Goal: Transaction & Acquisition: Download file/media

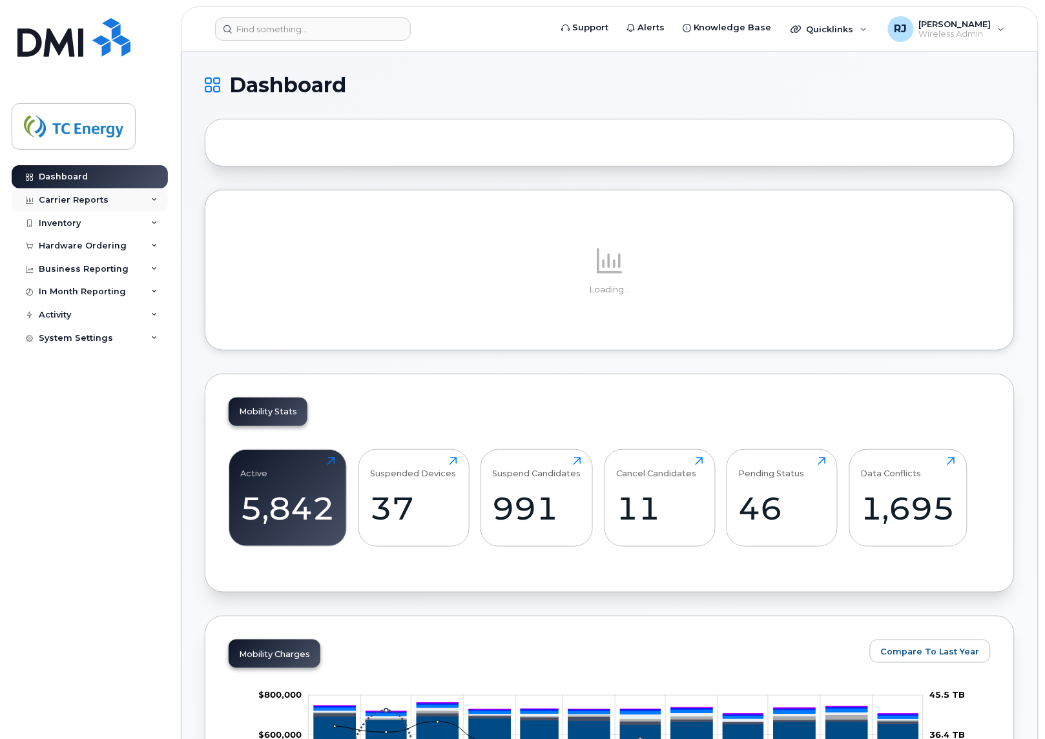
click at [76, 198] on div "Carrier Reports" at bounding box center [74, 200] width 70 height 10
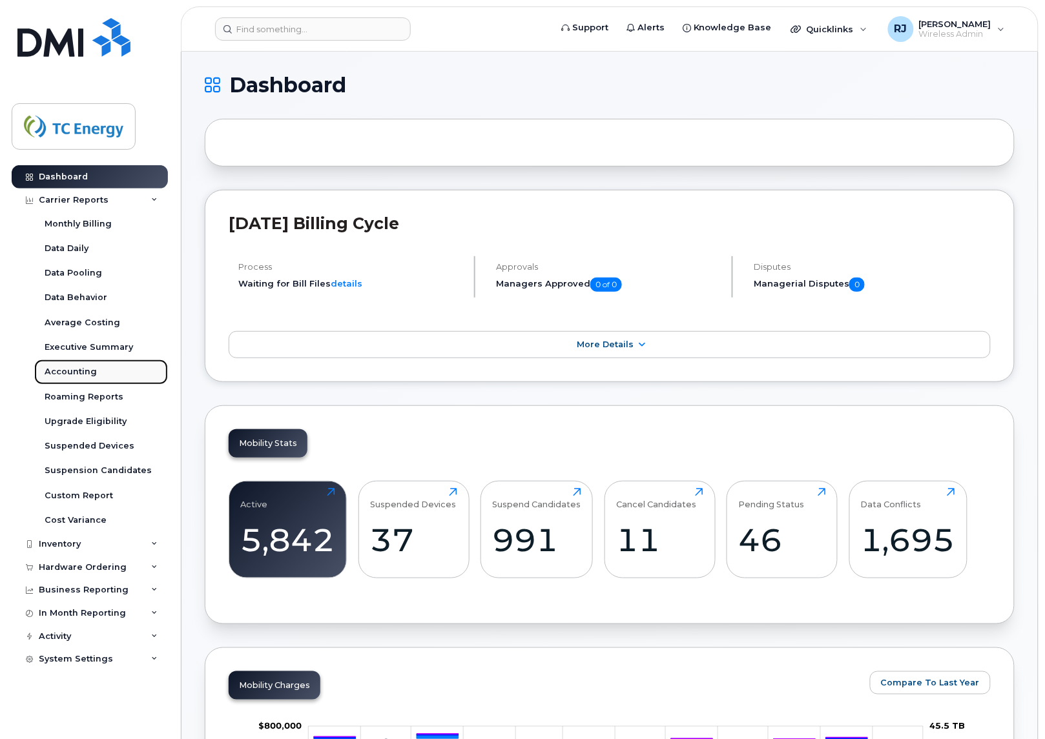
click at [59, 375] on div "Accounting" at bounding box center [71, 372] width 52 height 12
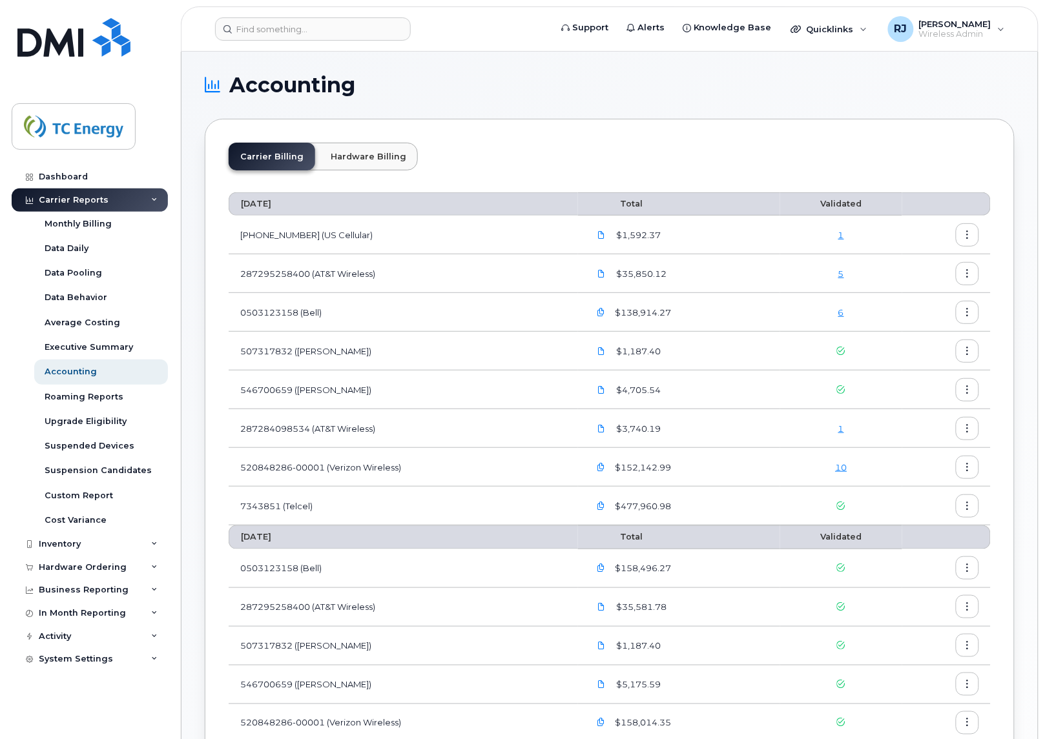
click at [973, 313] on button "button" at bounding box center [967, 312] width 23 height 23
click at [919, 364] on span "Download" at bounding box center [908, 366] width 50 height 12
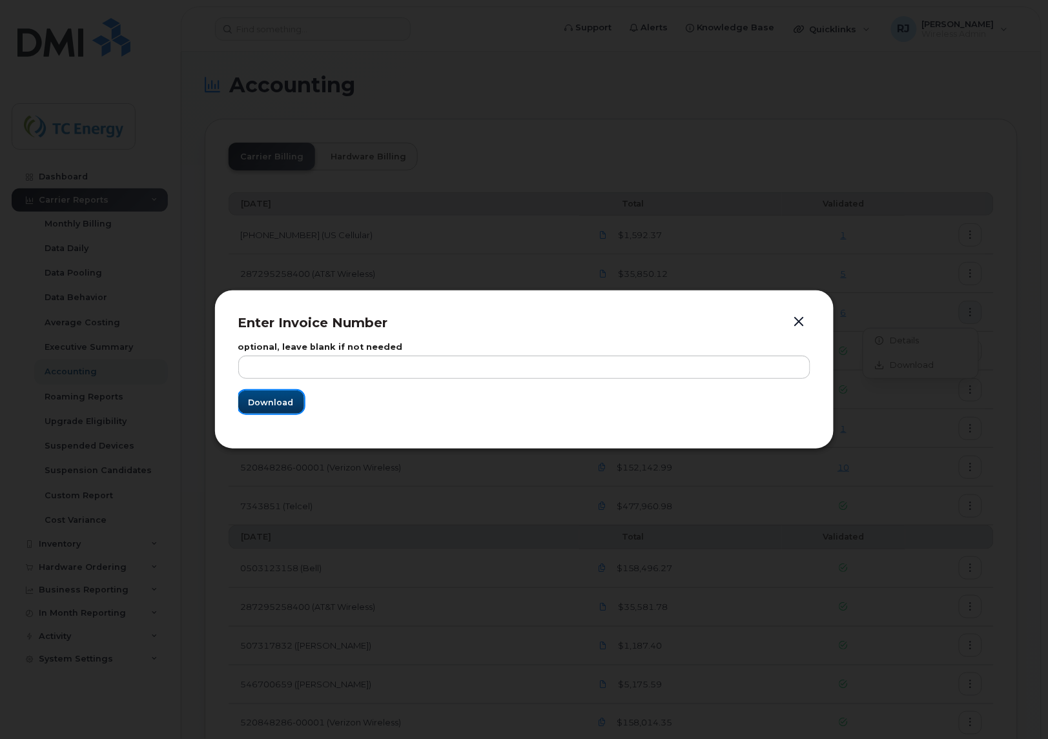
click at [294, 398] on button "Download" at bounding box center [271, 402] width 66 height 23
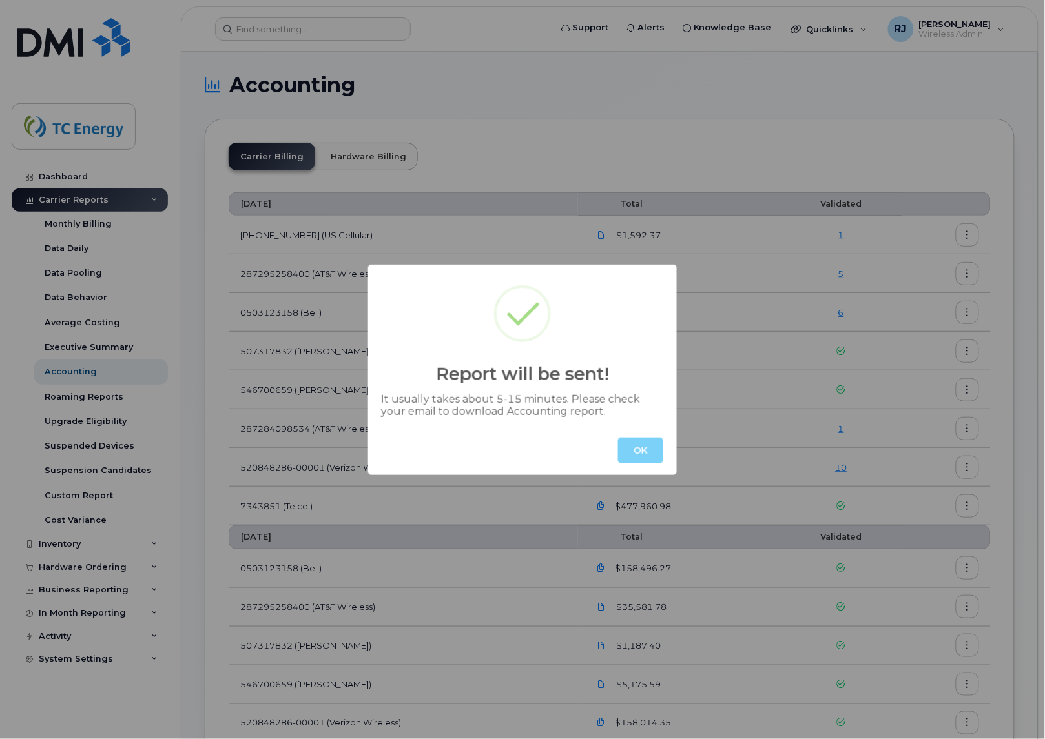
click at [643, 438] on button "OK" at bounding box center [640, 451] width 45 height 26
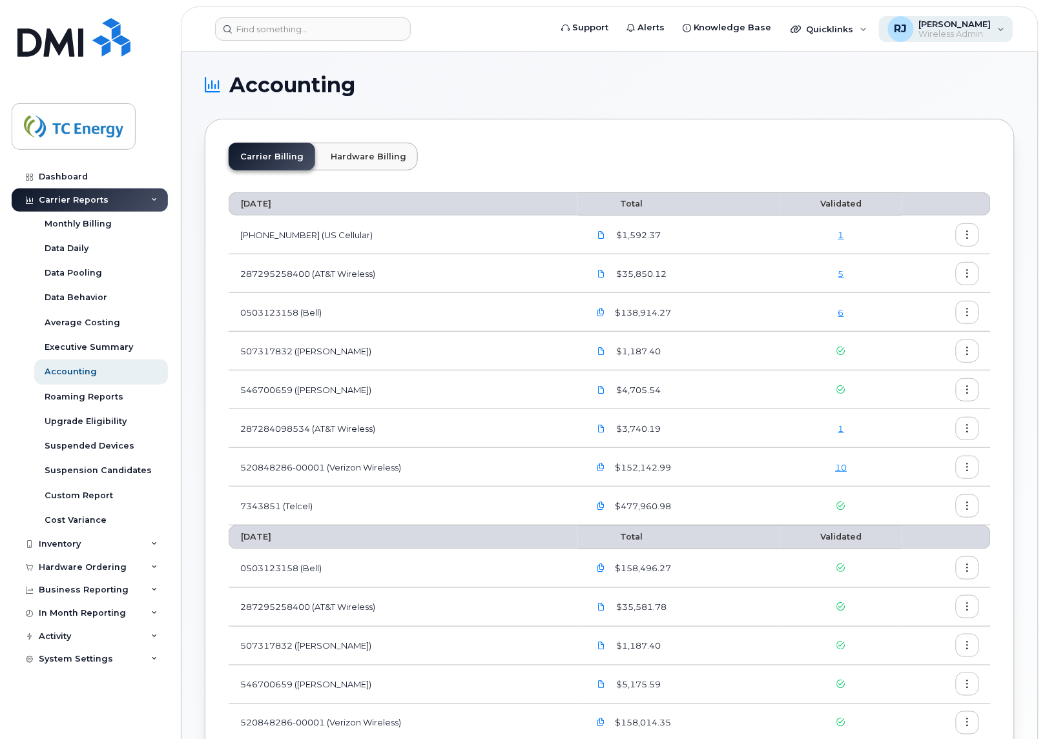
click at [973, 26] on span "[PERSON_NAME]" at bounding box center [955, 24] width 72 height 10
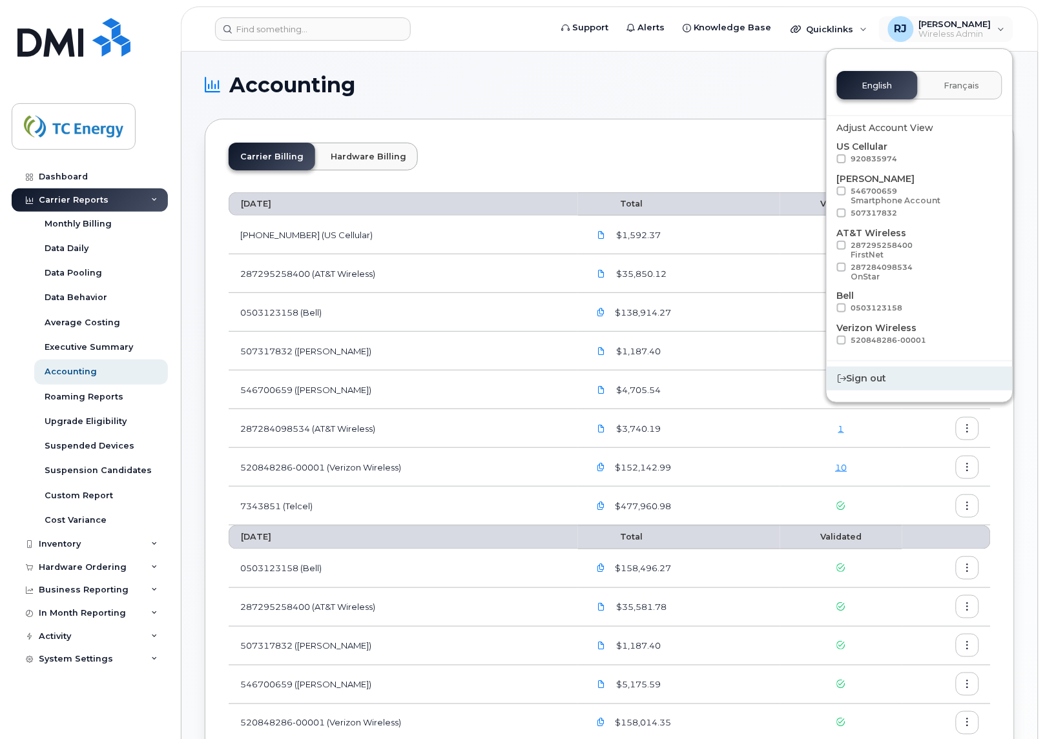
click at [857, 382] on div "Sign out" at bounding box center [920, 379] width 186 height 24
